Goal: Information Seeking & Learning: Find specific fact

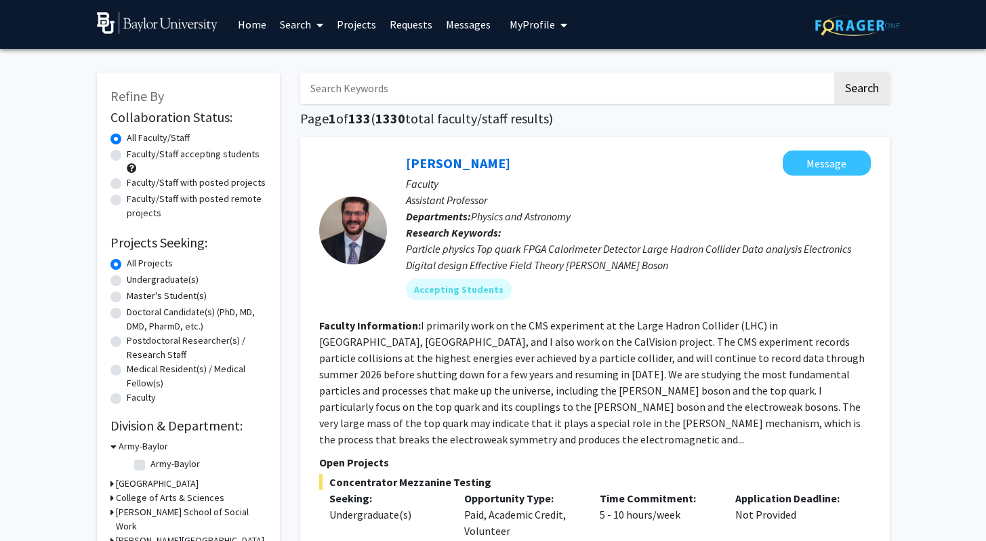
click at [334, 96] on input "Search Keywords" at bounding box center [566, 87] width 532 height 31
type input "[PERSON_NAME]"
click at [834, 72] on button "Search" at bounding box center [862, 87] width 56 height 31
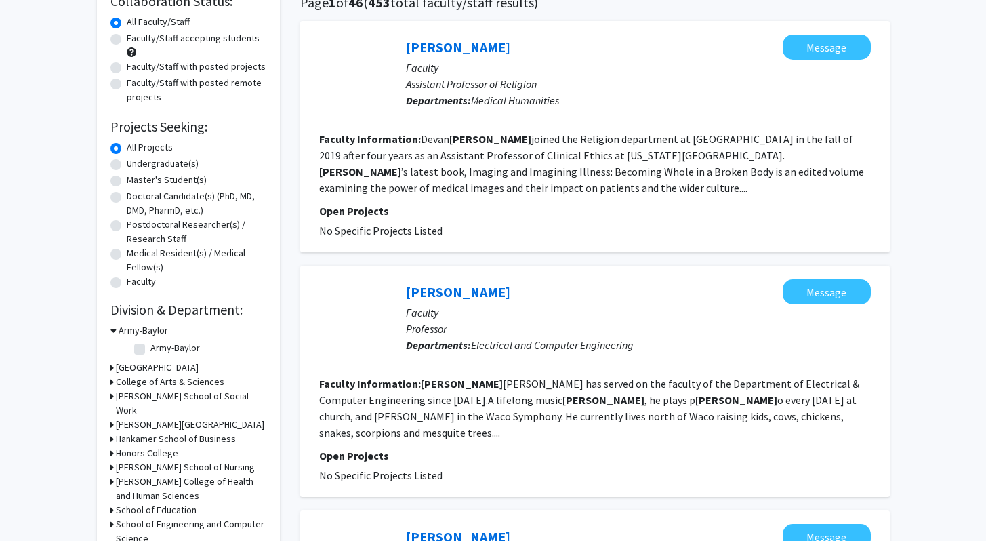
scroll to position [124, 0]
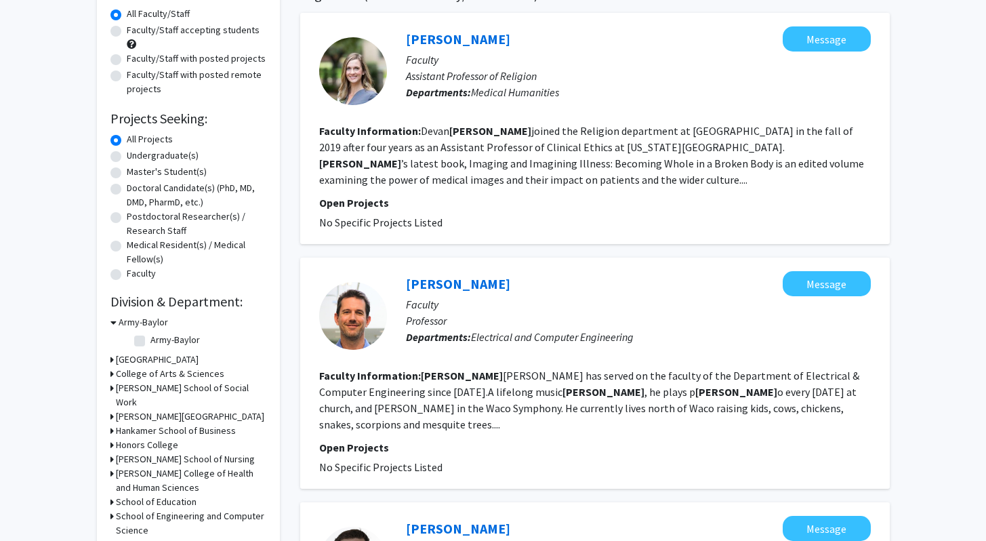
click at [112, 374] on icon at bounding box center [111, 373] width 3 height 14
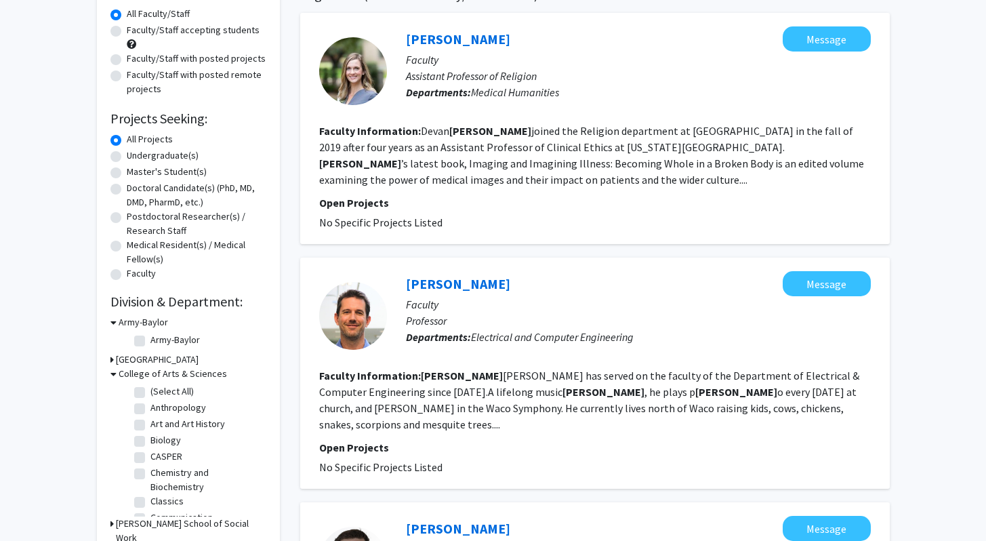
click at [150, 441] on label "Biology" at bounding box center [165, 440] width 30 height 14
click at [150, 441] on input "Biology" at bounding box center [154, 437] width 9 height 9
checkbox input "true"
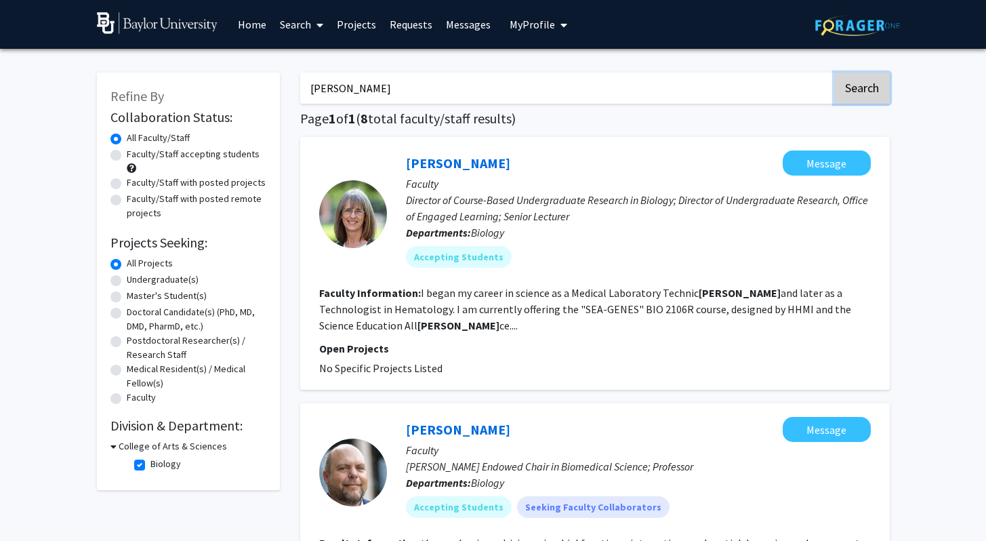
click at [866, 84] on button "Search" at bounding box center [862, 87] width 56 height 31
checkbox input "false"
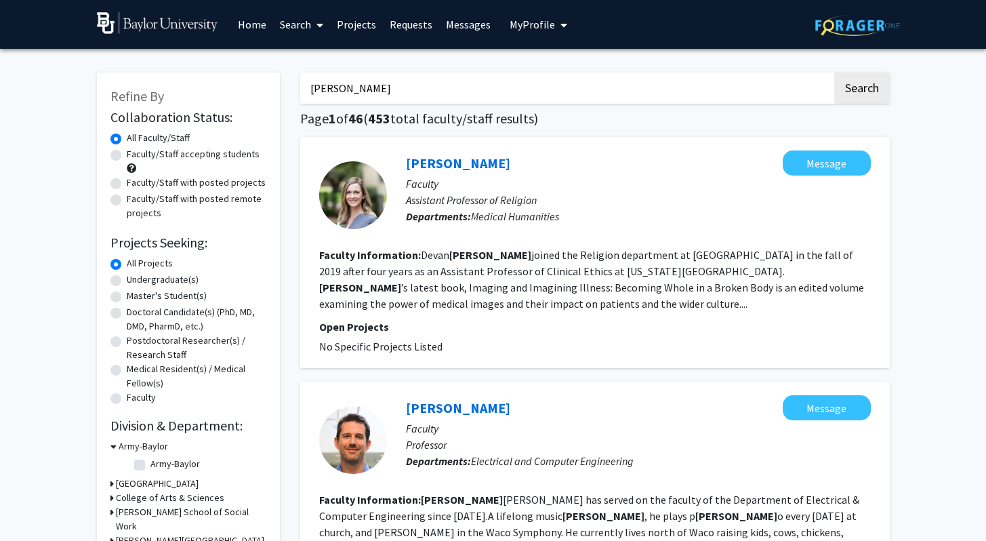
click at [127, 279] on label "Undergraduate(s)" at bounding box center [163, 279] width 72 height 14
click at [127, 279] on input "Undergraduate(s)" at bounding box center [131, 276] width 9 height 9
radio input "true"
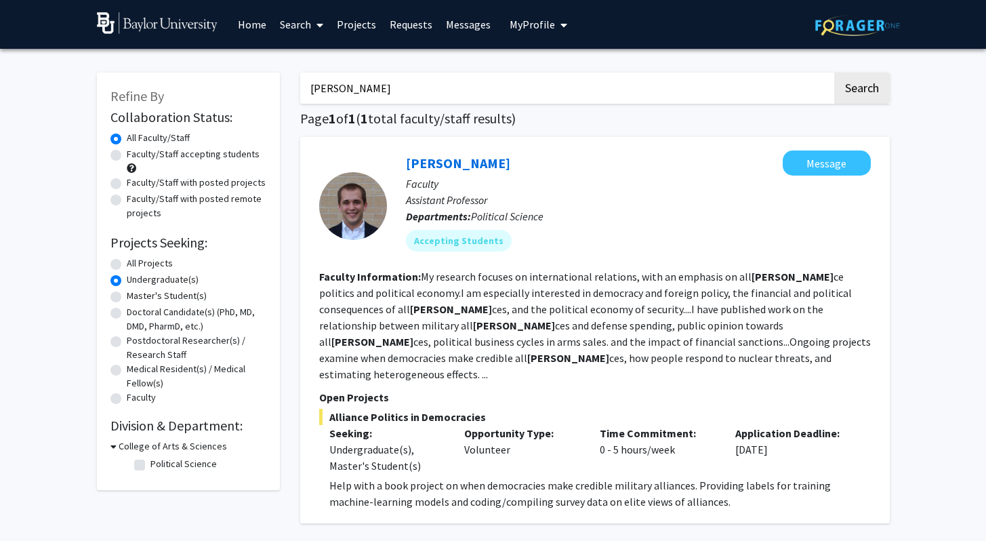
click at [327, 89] on input "[PERSON_NAME]" at bounding box center [566, 87] width 532 height 31
drag, startPoint x: 327, startPoint y: 89, endPoint x: 301, endPoint y: 87, distance: 25.8
click at [300, 87] on input "[PERSON_NAME]" at bounding box center [566, 87] width 532 height 31
click at [368, 90] on input "[PERSON_NAME]" at bounding box center [566, 87] width 532 height 31
drag, startPoint x: 326, startPoint y: 89, endPoint x: 280, endPoint y: 88, distance: 45.4
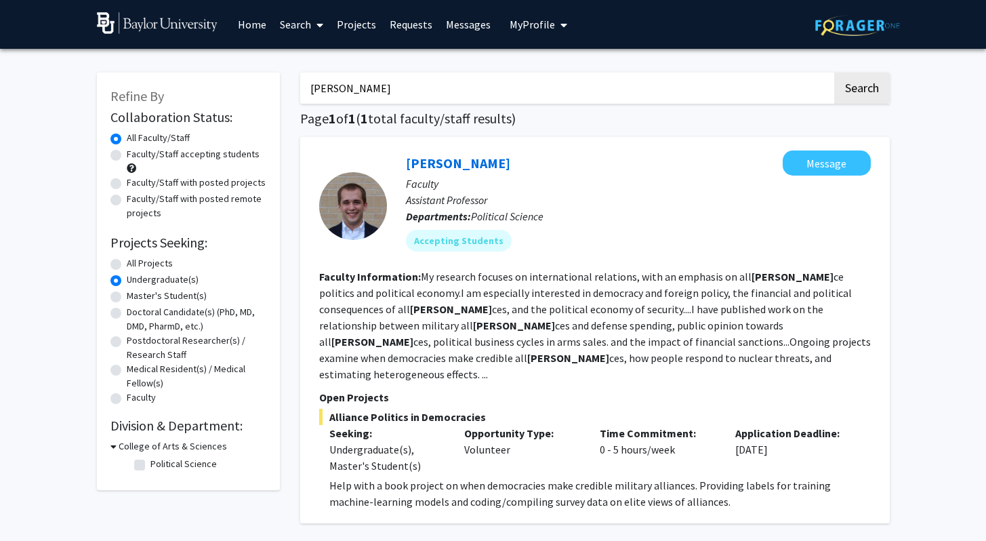
click at [280, 88] on div "Refine By Collaboration Status: Collaboration Status All Faculty/Staff Collabor…" at bounding box center [493, 330] width 813 height 543
click at [356, 84] on input "[PERSON_NAME]" at bounding box center [566, 87] width 532 height 31
type input "[PERSON_NAME]"
click at [834, 72] on button "Search" at bounding box center [862, 87] width 56 height 31
radio input "true"
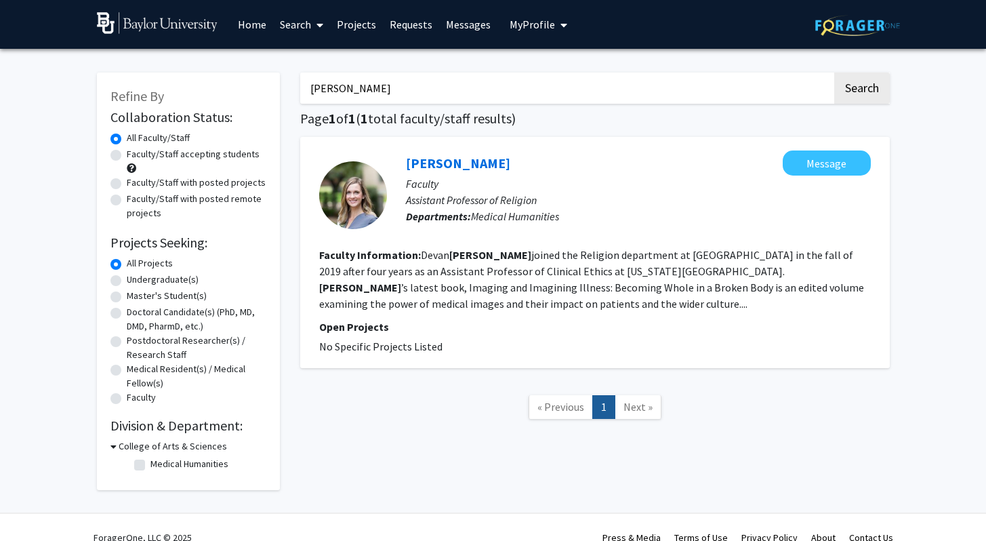
click at [127, 280] on label "Undergraduate(s)" at bounding box center [163, 279] width 72 height 14
click at [127, 280] on input "Undergraduate(s)" at bounding box center [131, 276] width 9 height 9
radio input "true"
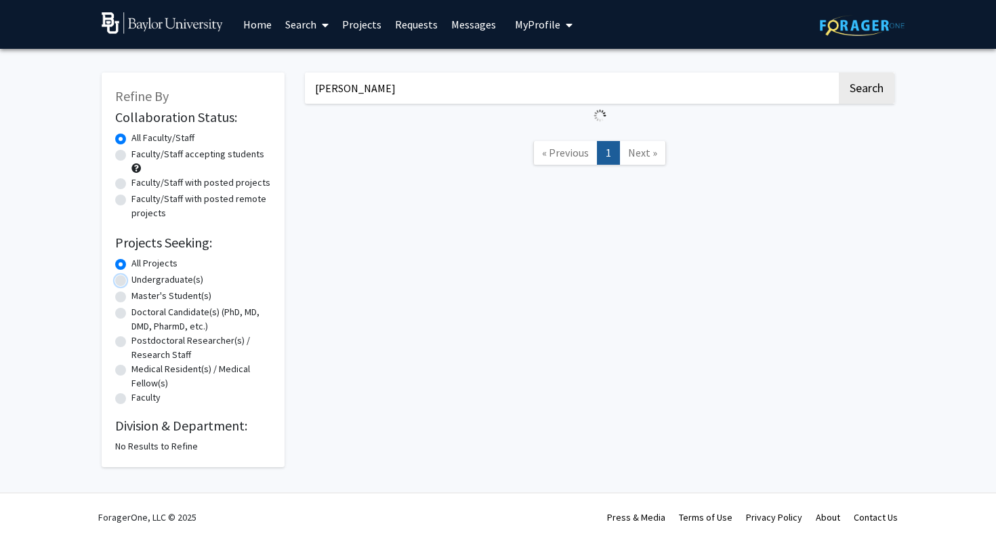
radio input "false"
radio input "true"
type input "[PERSON_NAME]"
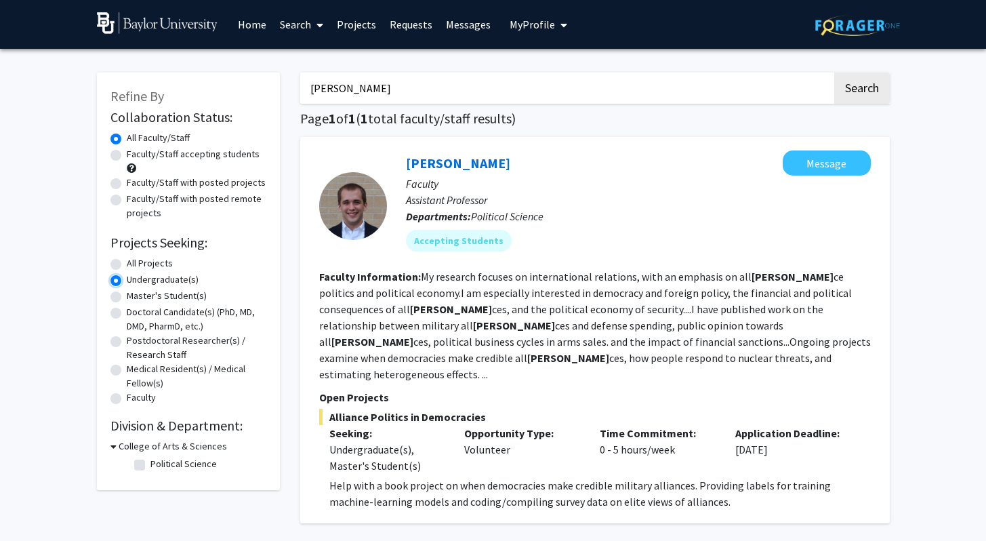
radio input "true"
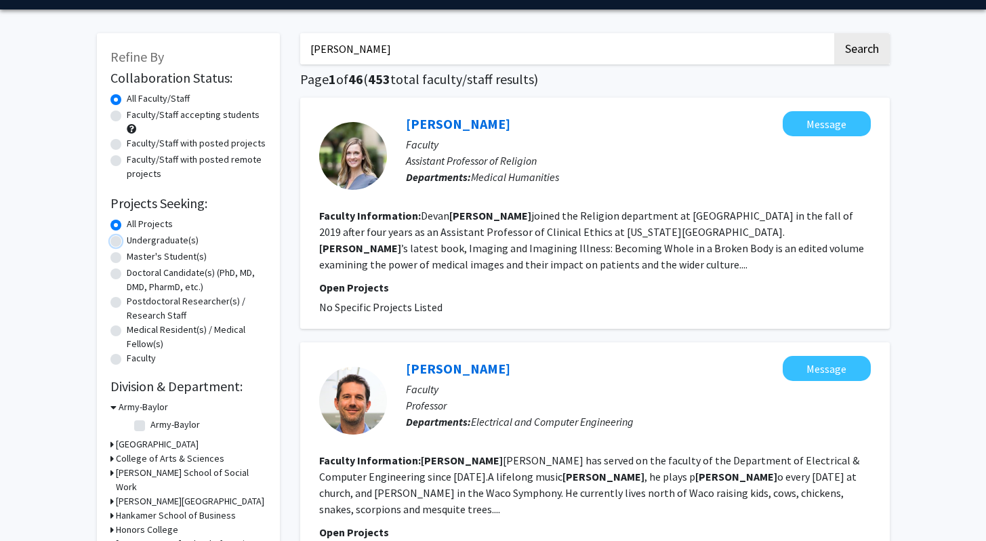
scroll to position [40, 0]
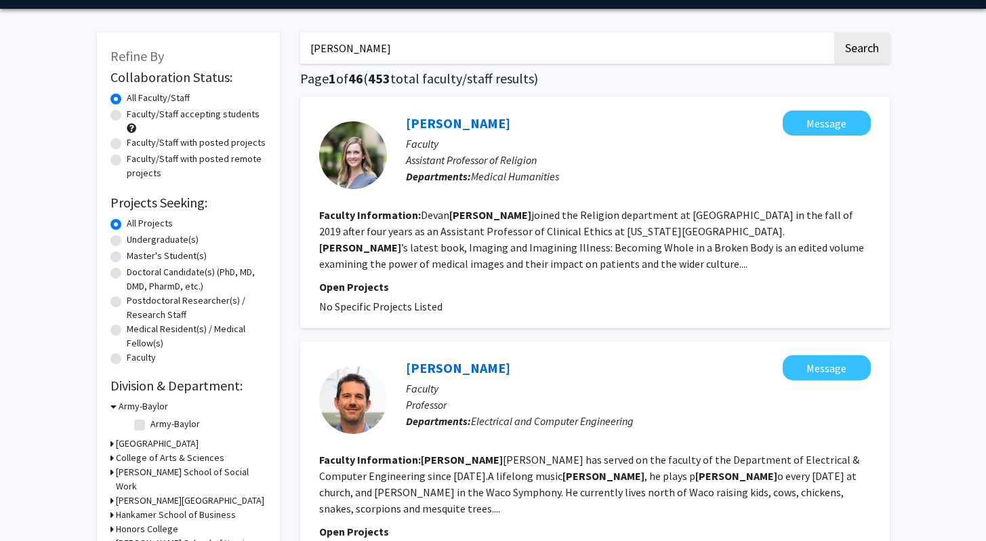
click at [127, 243] on label "Undergraduate(s)" at bounding box center [163, 239] width 72 height 14
click at [127, 241] on input "Undergraduate(s)" at bounding box center [131, 236] width 9 height 9
radio input "true"
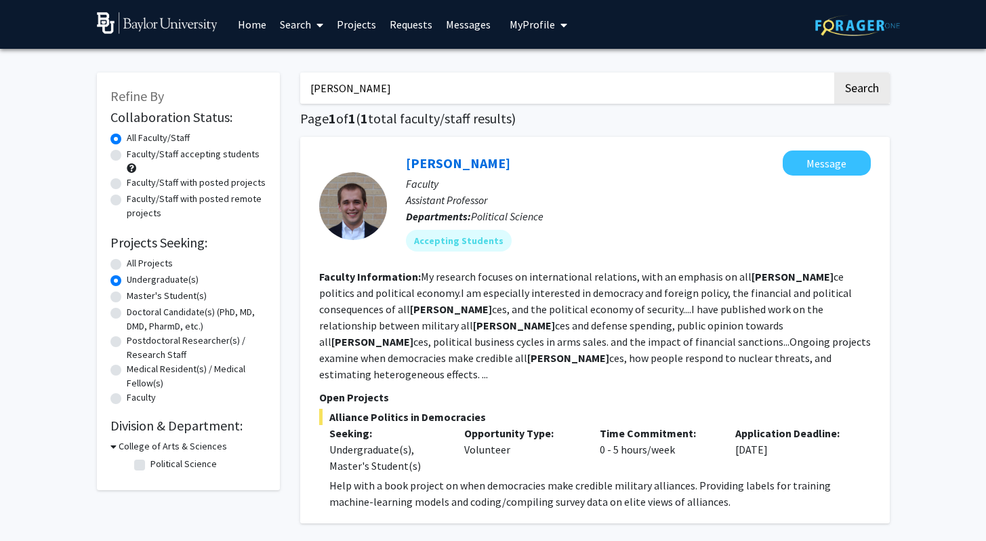
click at [364, 109] on div "[PERSON_NAME] Search Page 1 of 1 ( 1 total faculty/staff results) [PERSON_NAME]…" at bounding box center [595, 330] width 610 height 543
drag, startPoint x: 365, startPoint y: 91, endPoint x: 272, endPoint y: 85, distance: 93.1
click at [272, 85] on div "Refine By Collaboration Status: Collaboration Status All Faculty/Staff Collabor…" at bounding box center [493, 330] width 813 height 543
type input "[PERSON_NAME]"
click at [834, 72] on button "Search" at bounding box center [862, 87] width 56 height 31
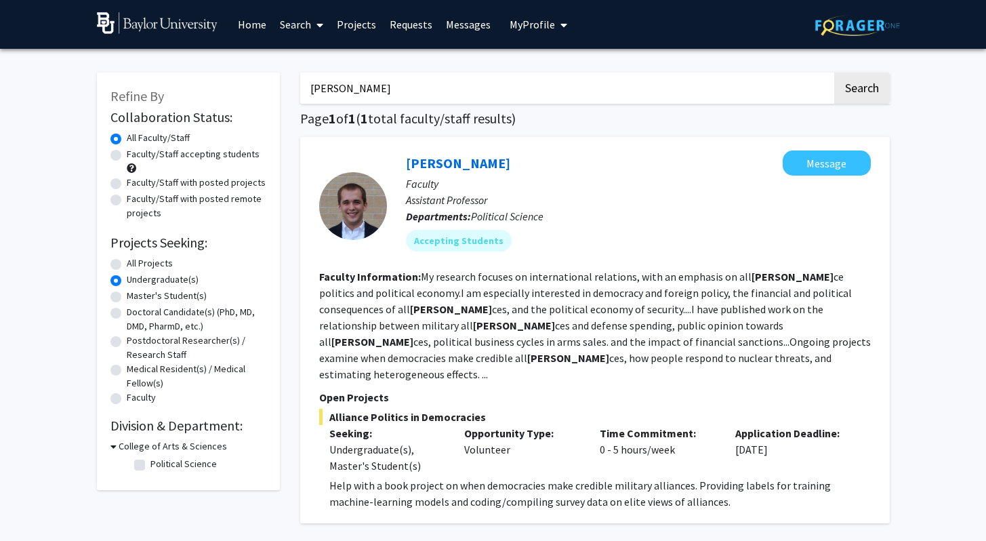
radio input "true"
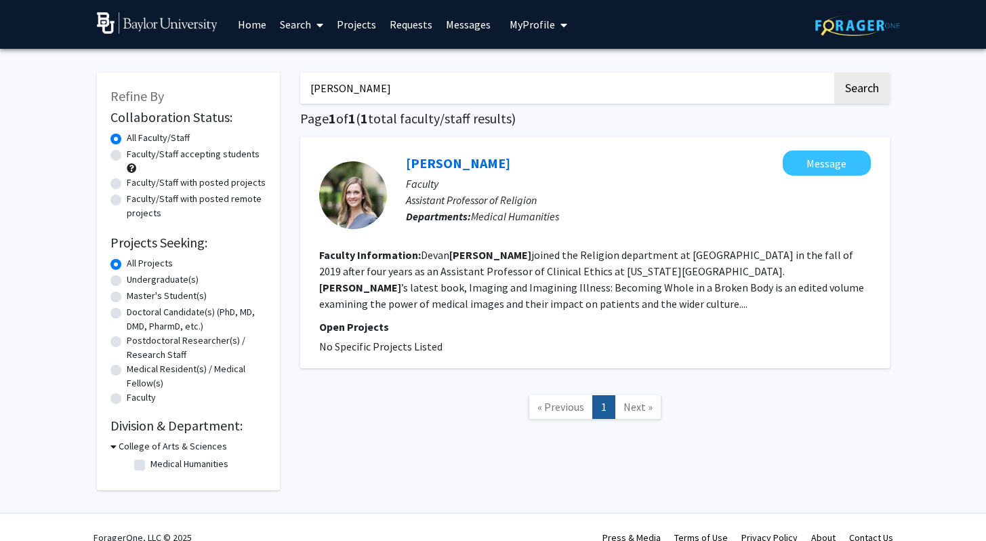
click at [127, 283] on label "Undergraduate(s)" at bounding box center [163, 279] width 72 height 14
click at [127, 281] on input "Undergraduate(s)" at bounding box center [131, 276] width 9 height 9
radio input "true"
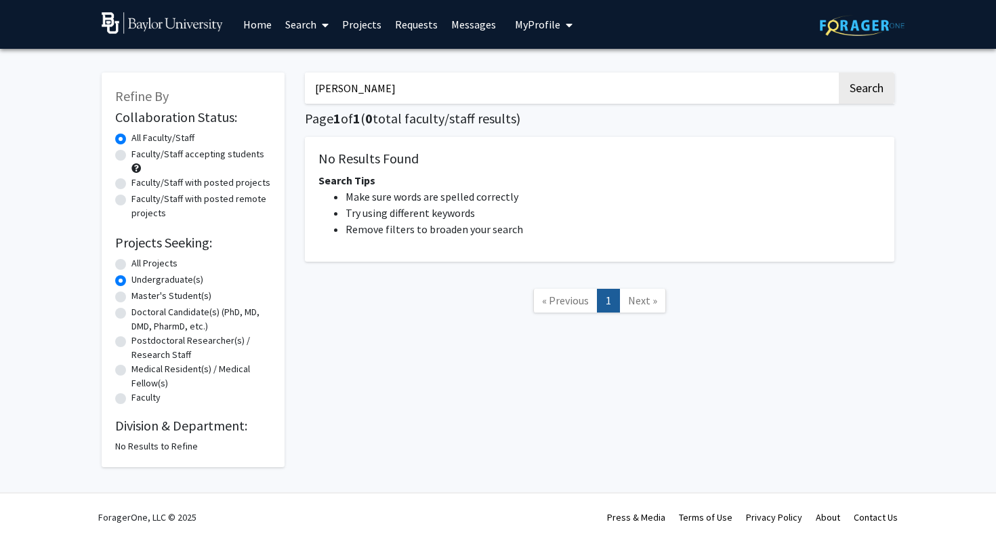
click at [326, 22] on icon at bounding box center [325, 25] width 7 height 11
click at [315, 93] on span "Students" at bounding box center [319, 89] width 83 height 27
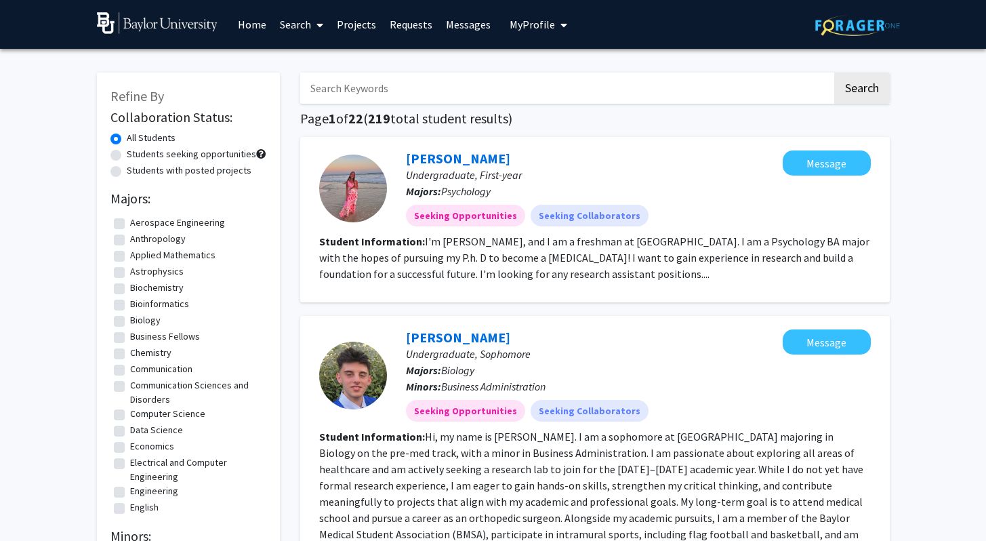
click at [130, 320] on label "Biology" at bounding box center [145, 320] width 30 height 14
click at [130, 320] on input "Biology" at bounding box center [134, 317] width 9 height 9
checkbox input "true"
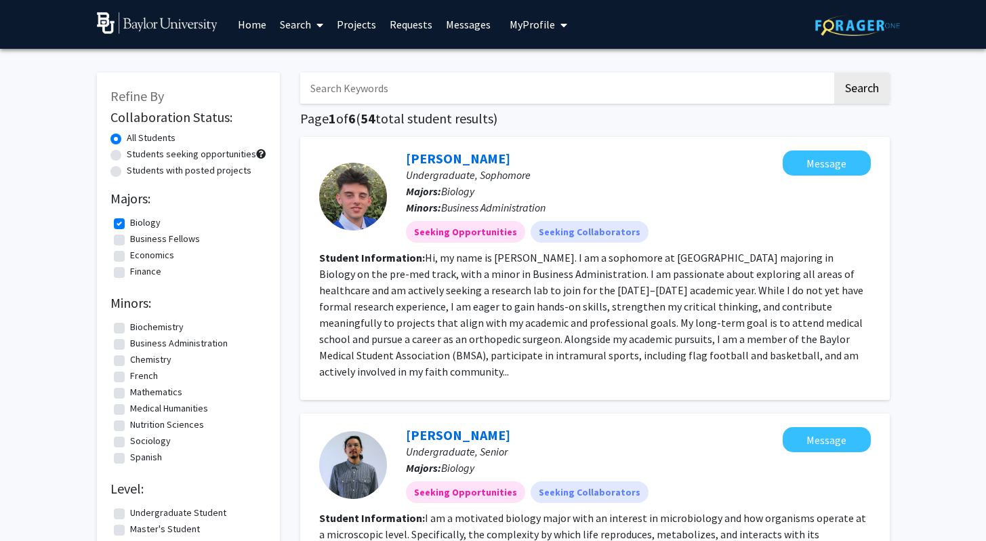
click at [328, 96] on input "Search Keywords" at bounding box center [566, 87] width 532 height 31
type input "[PERSON_NAME]"
click at [834, 72] on button "Search" at bounding box center [862, 87] width 56 height 31
checkbox input "false"
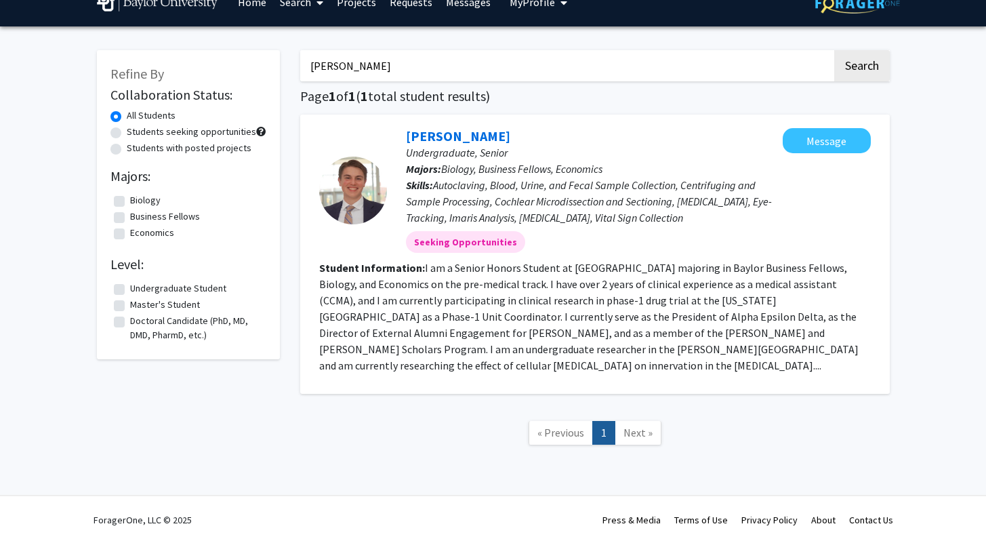
scroll to position [24, 0]
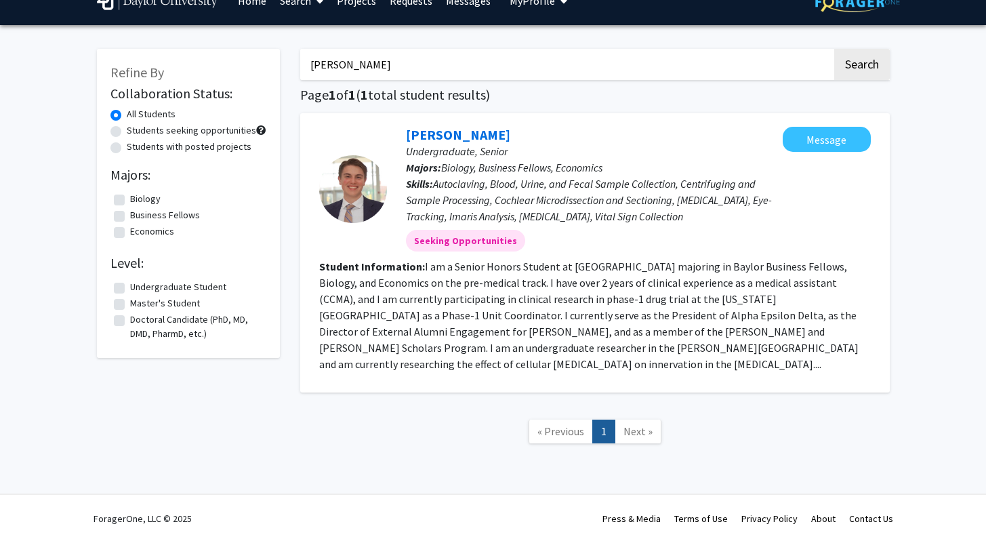
click at [297, 2] on link "Search" at bounding box center [301, 0] width 57 height 47
click at [304, 41] on span "Faculty/Staff" at bounding box center [323, 38] width 100 height 27
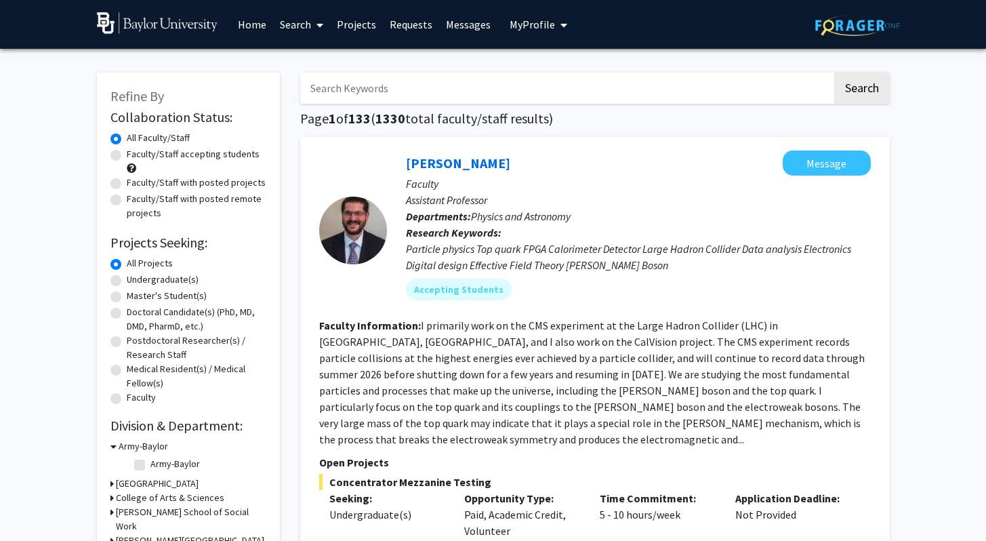
click at [360, 89] on input "Search Keywords" at bounding box center [566, 87] width 532 height 31
type input "[PERSON_NAME]"
click at [834, 72] on button "Search" at bounding box center [862, 87] width 56 height 31
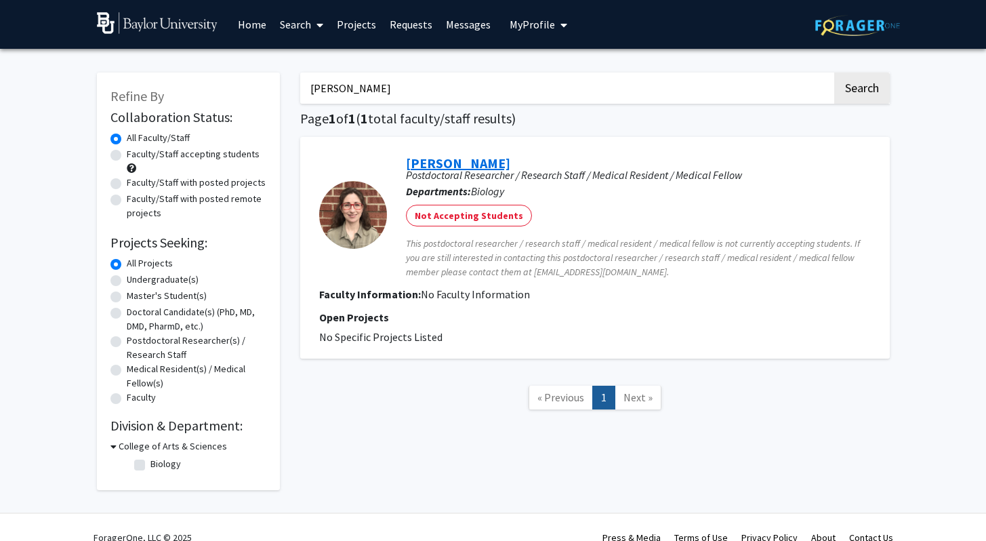
click at [450, 163] on link "[PERSON_NAME]" at bounding box center [458, 162] width 104 height 17
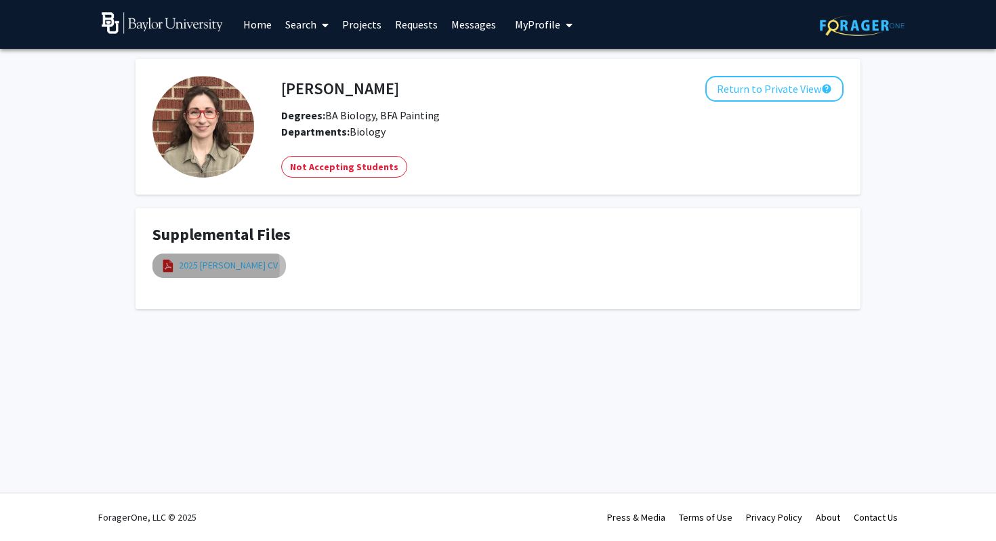
click at [193, 267] on link "2025 [PERSON_NAME] CV" at bounding box center [228, 265] width 99 height 14
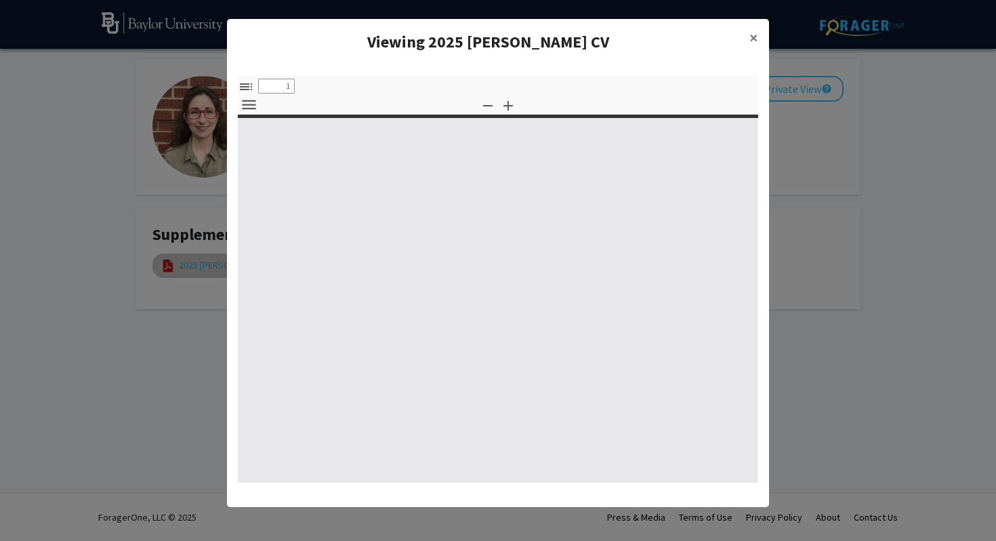
select select "custom"
type input "0"
select select "custom"
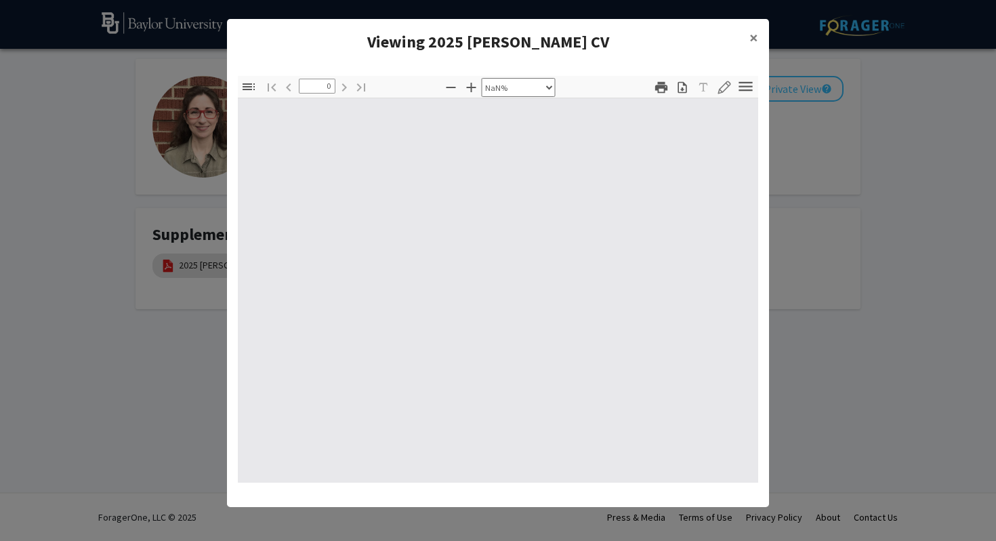
type input "1"
select select "page-width"
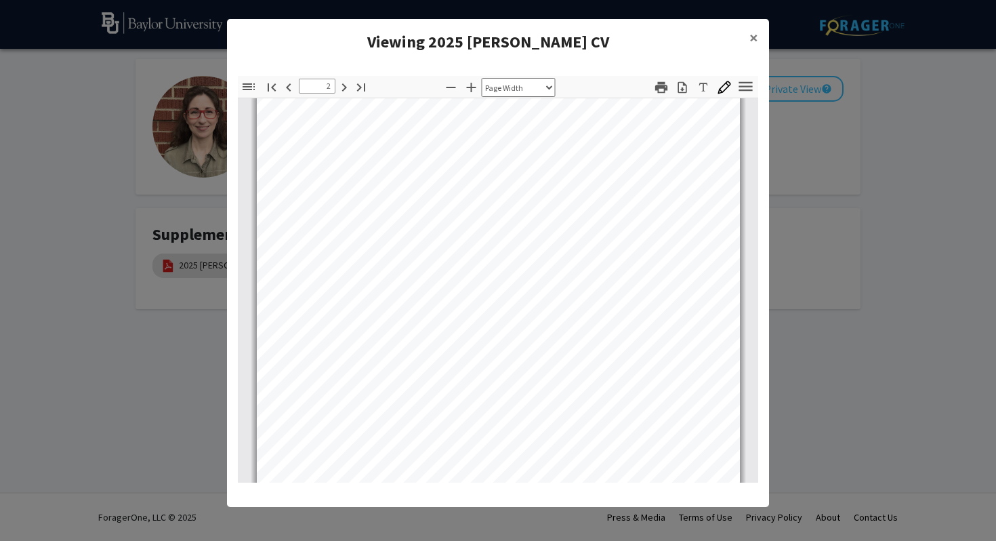
scroll to position [256, 0]
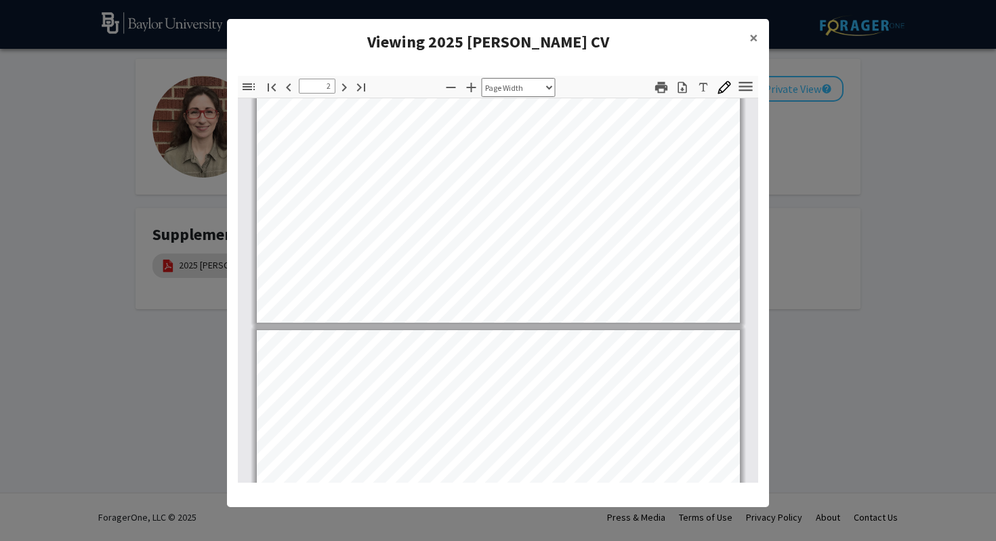
type input "1"
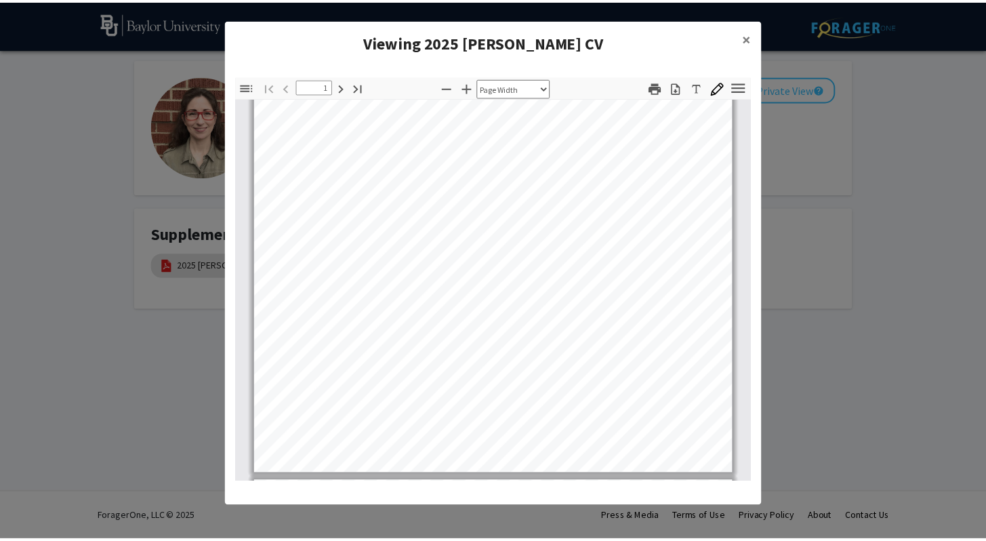
scroll to position [0, 0]
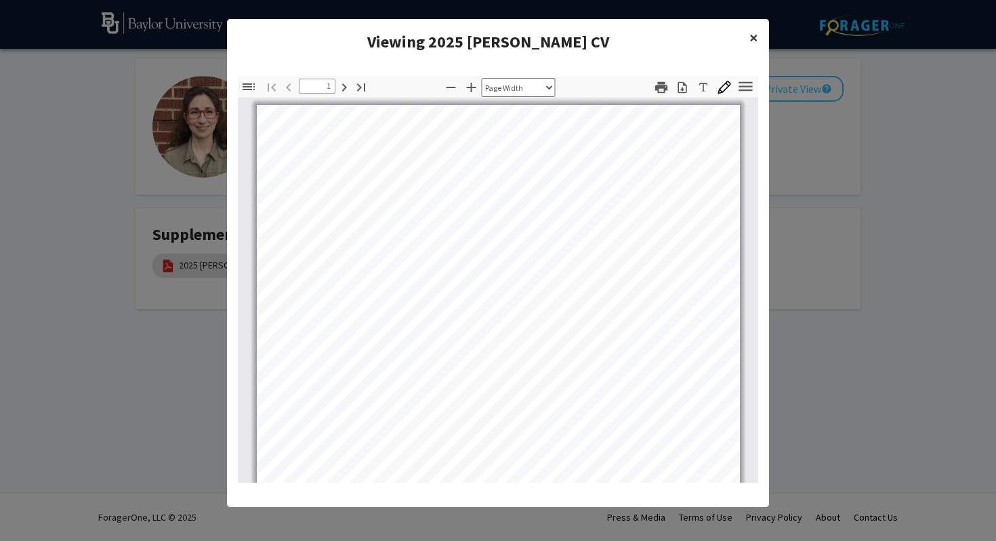
click at [753, 38] on span "×" at bounding box center [753, 37] width 9 height 21
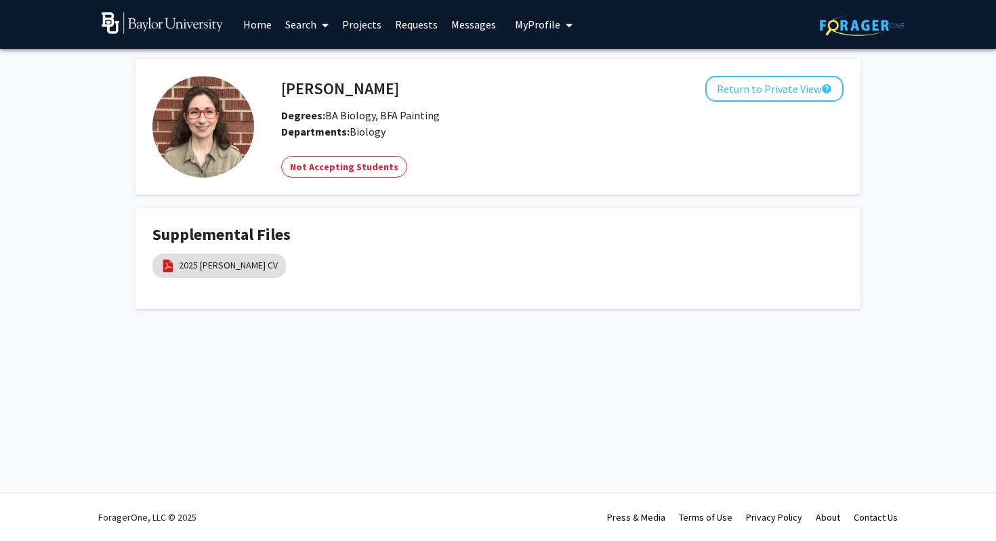
click at [318, 24] on span at bounding box center [322, 24] width 12 height 47
click at [320, 90] on span "Students" at bounding box center [319, 89] width 83 height 27
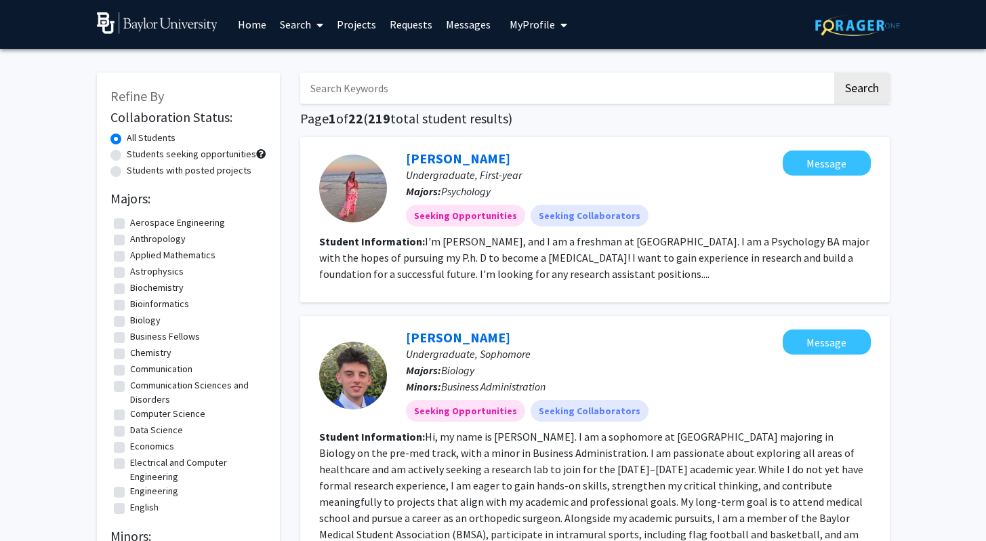
click at [334, 83] on input "Search Keywords" at bounding box center [566, 87] width 532 height 31
type input "[PERSON_NAME]"
click at [834, 72] on button "Search" at bounding box center [862, 87] width 56 height 31
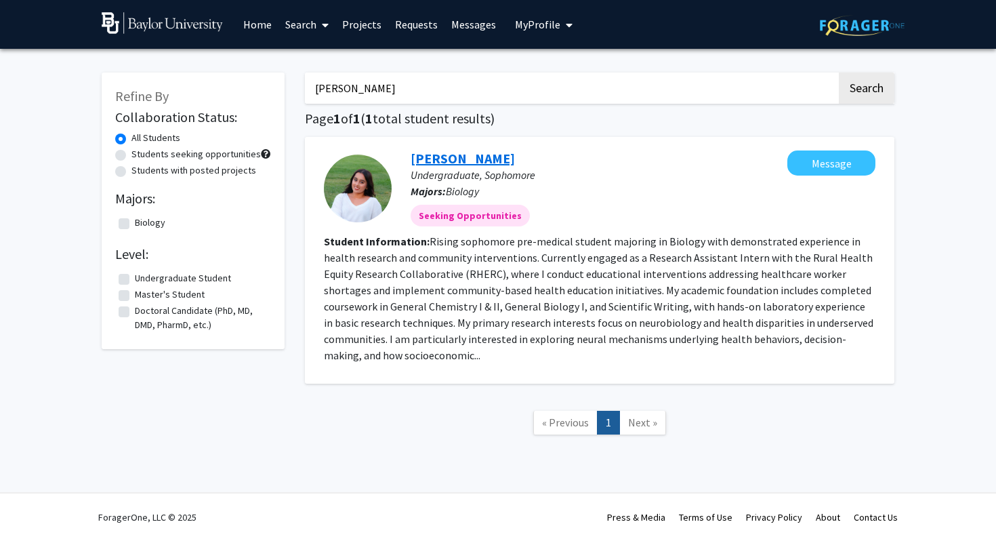
click at [467, 151] on link "[PERSON_NAME]" at bounding box center [463, 158] width 104 height 17
click at [280, 87] on div "Refine By Collaboration Status: All Students Students seeking opportunities Stu…" at bounding box center [497, 260] width 813 height 403
type input "aniyah"
click at [839, 72] on button "Search" at bounding box center [867, 87] width 56 height 31
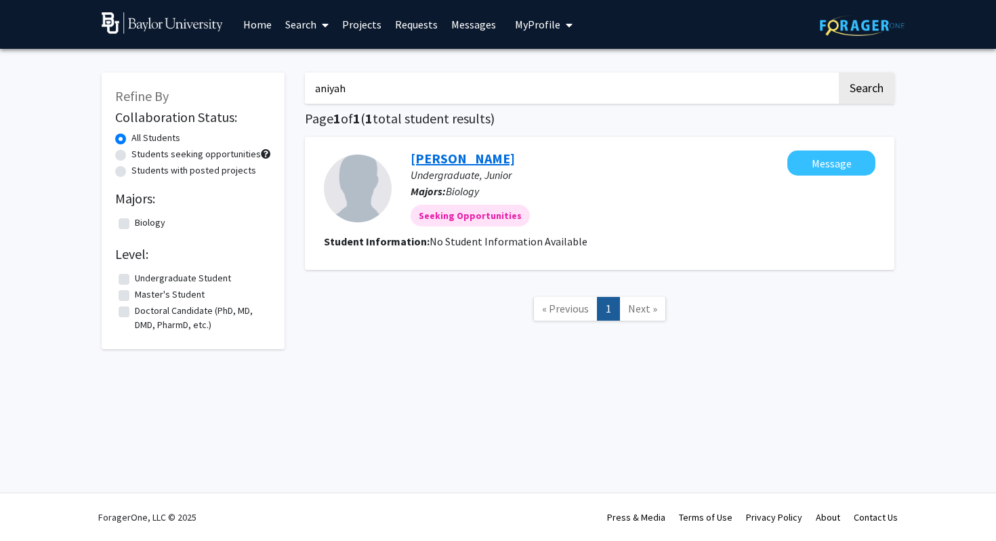
click at [463, 164] on link "[PERSON_NAME]" at bounding box center [463, 158] width 104 height 17
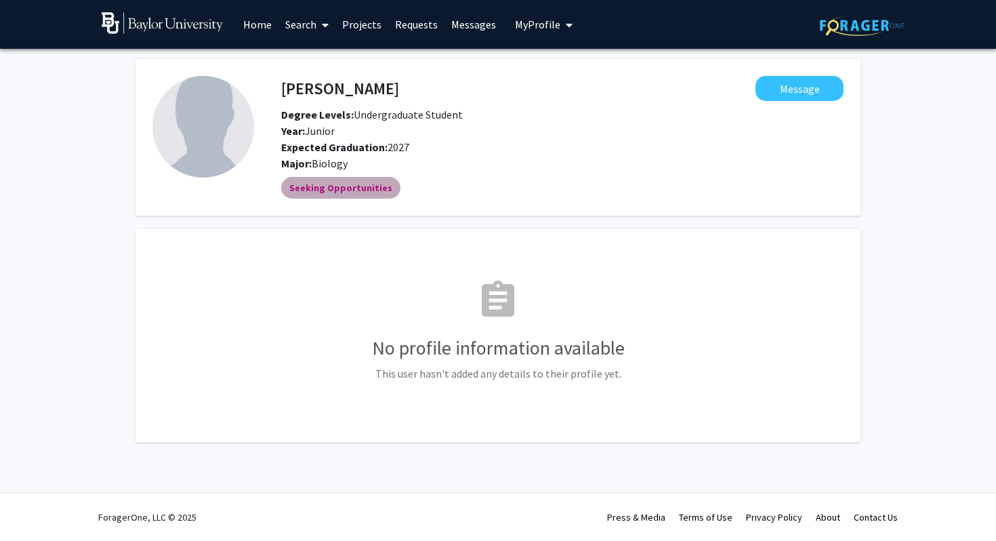
click at [341, 189] on mat-chip "Seeking Opportunities" at bounding box center [340, 188] width 119 height 22
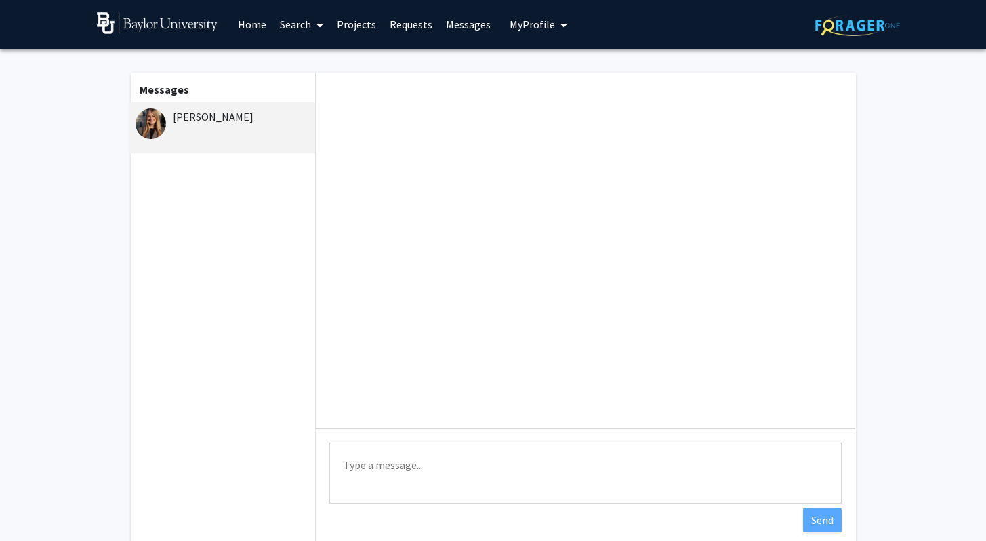
click at [222, 120] on div "Anna Cooper" at bounding box center [223, 116] width 177 height 16
